Goal: Information Seeking & Learning: Learn about a topic

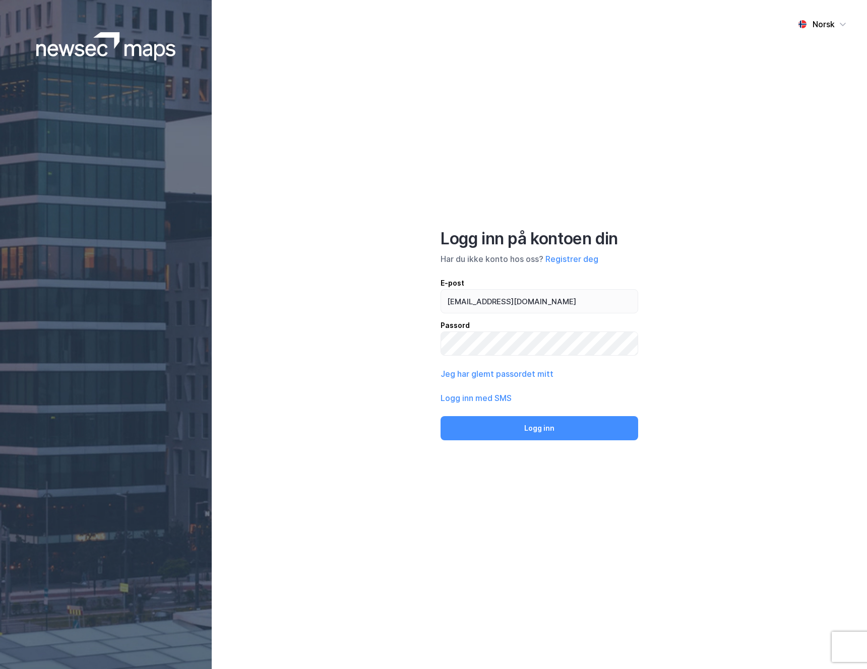
click at [505, 425] on button "Logg inn" at bounding box center [539, 428] width 198 height 24
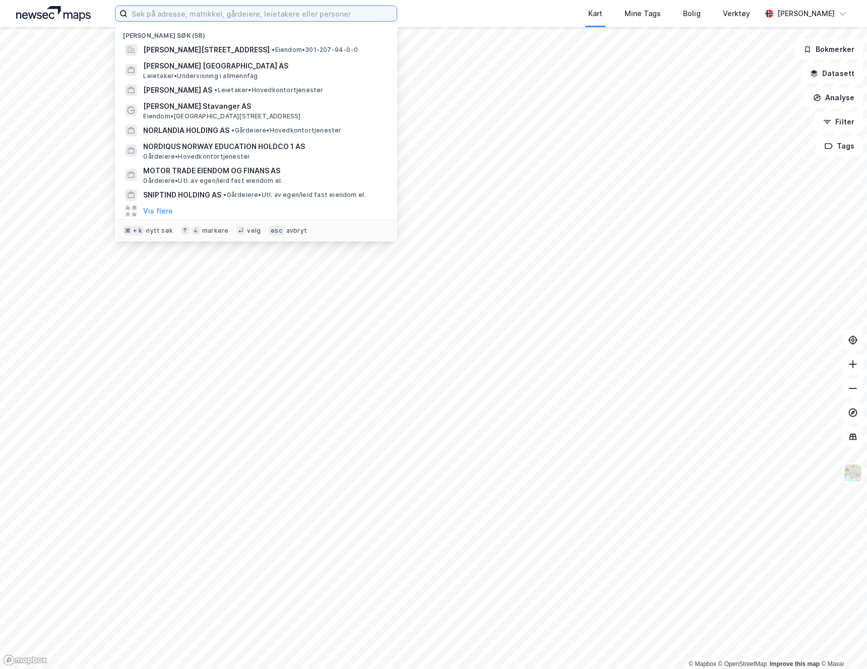
click at [281, 9] on input at bounding box center [261, 13] width 269 height 15
paste input "SAINT-GOBAIN DISTRIBUTION NORWAY AS"
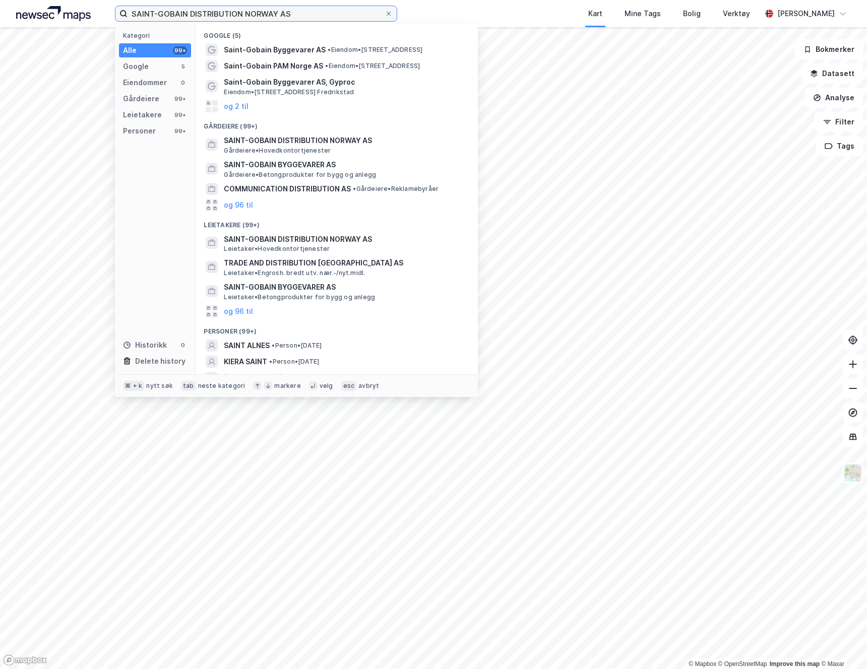
type input "SAINT-GOBAIN DISTRIBUTION NORWAY AS"
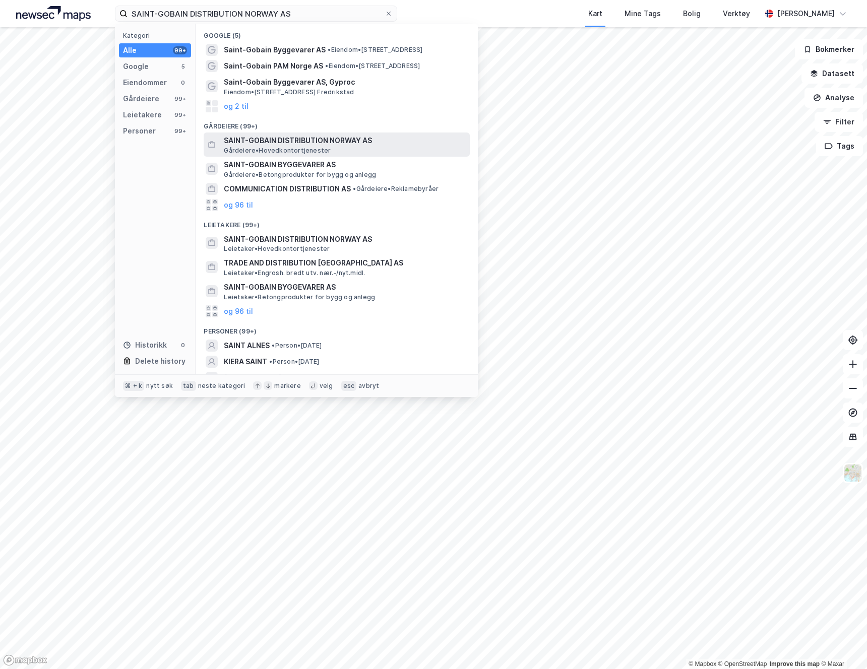
click at [314, 139] on span "SAINT-GOBAIN DISTRIBUTION NORWAY AS" at bounding box center [345, 141] width 242 height 12
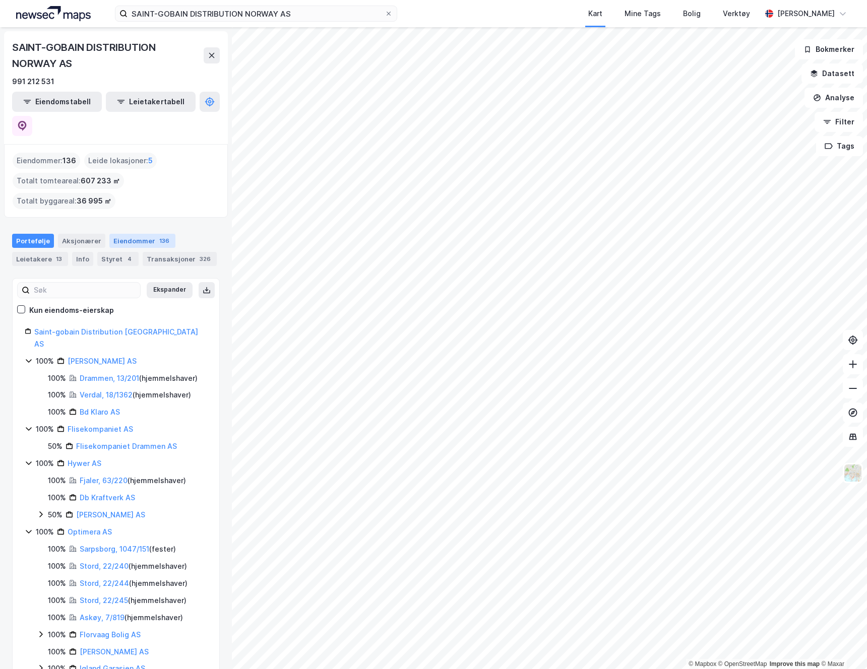
click at [147, 234] on div "Eiendommer 136" at bounding box center [142, 241] width 66 height 14
